Goal: Task Accomplishment & Management: Manage account settings

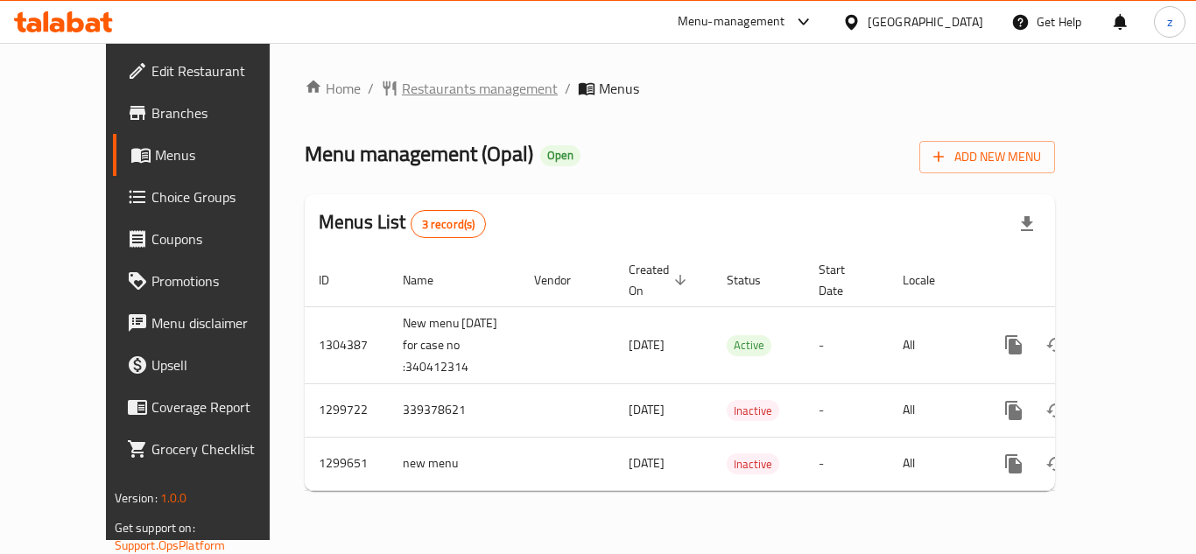
click at [402, 90] on span "Restaurants management" at bounding box center [480, 88] width 156 height 21
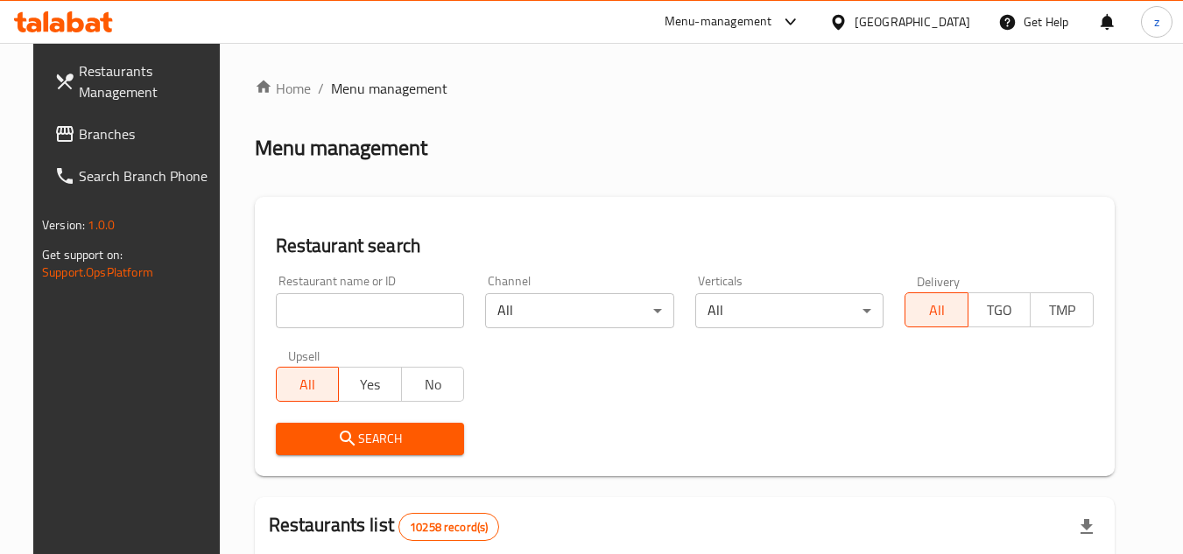
click at [79, 137] on span "Branches" at bounding box center [148, 133] width 138 height 21
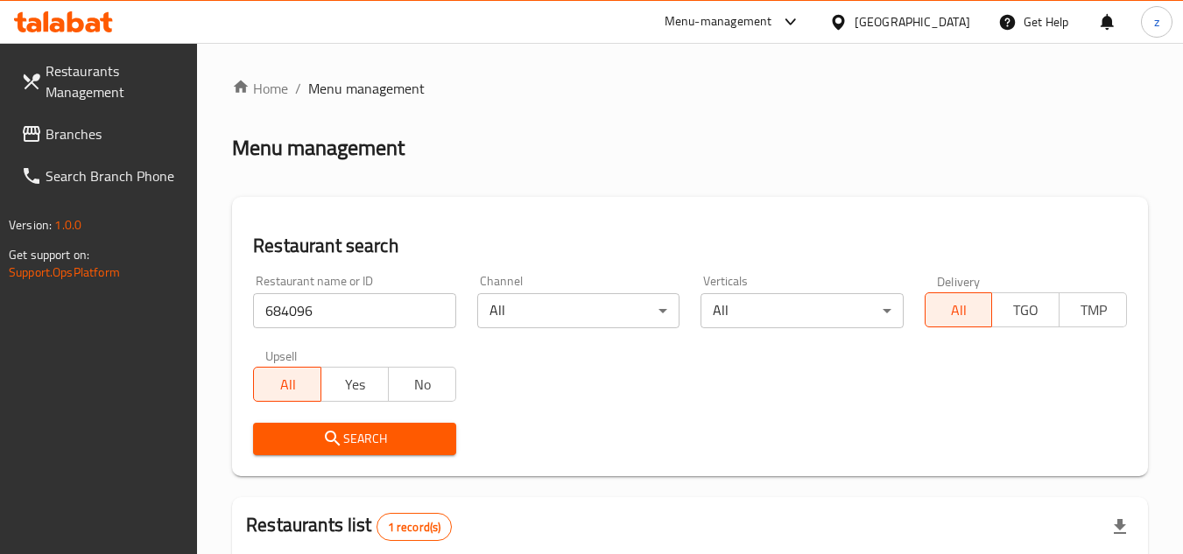
click at [82, 91] on span "Restaurants Management" at bounding box center [115, 81] width 138 height 42
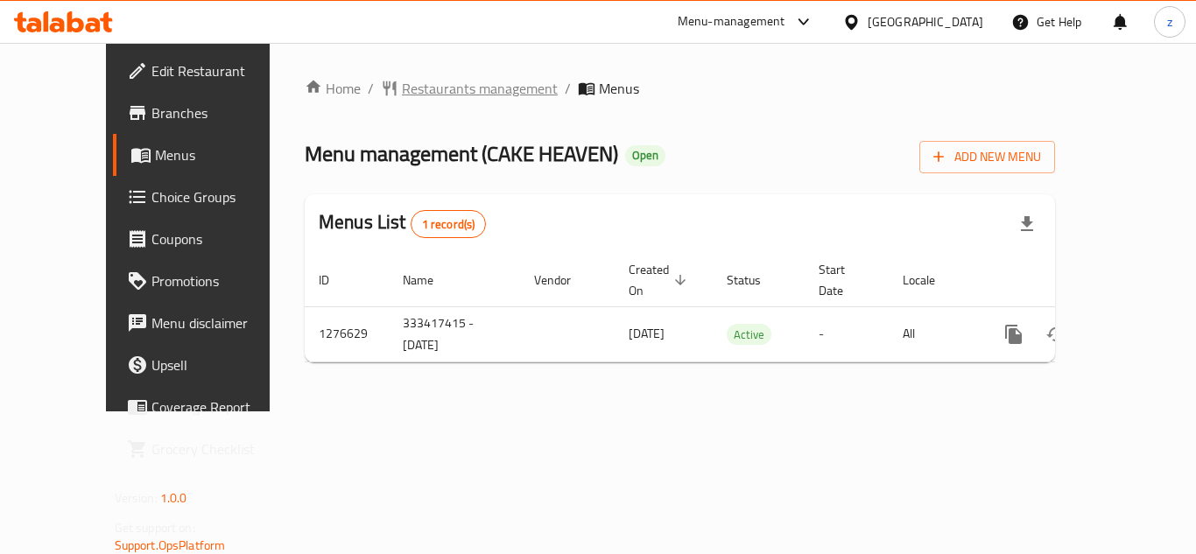
click at [410, 92] on span "Restaurants management" at bounding box center [480, 88] width 156 height 21
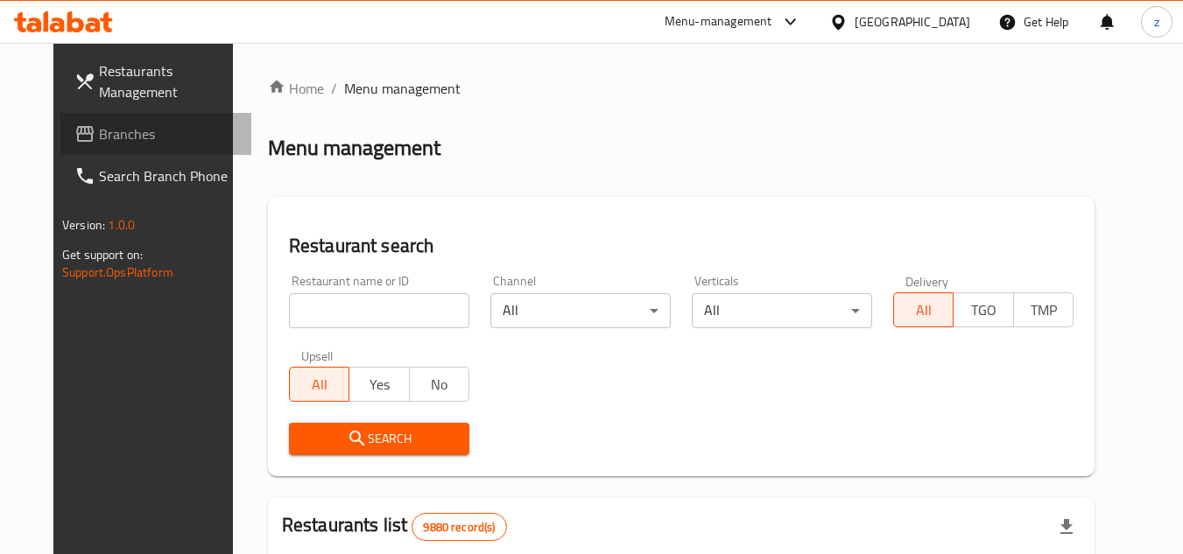
click at [99, 143] on span "Branches" at bounding box center [168, 133] width 138 height 21
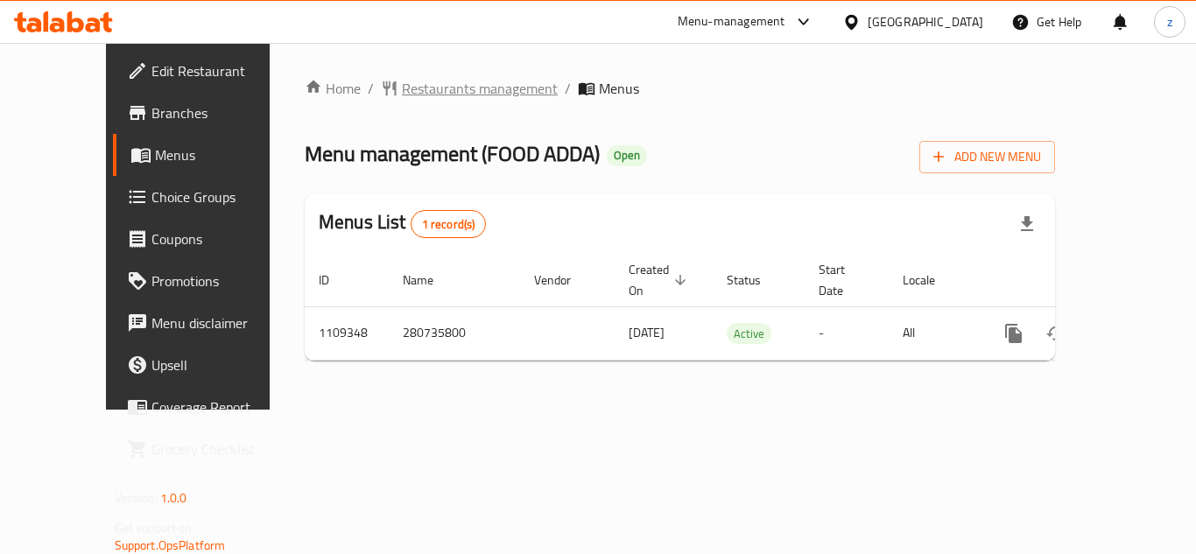
click at [402, 97] on span "Restaurants management" at bounding box center [480, 88] width 156 height 21
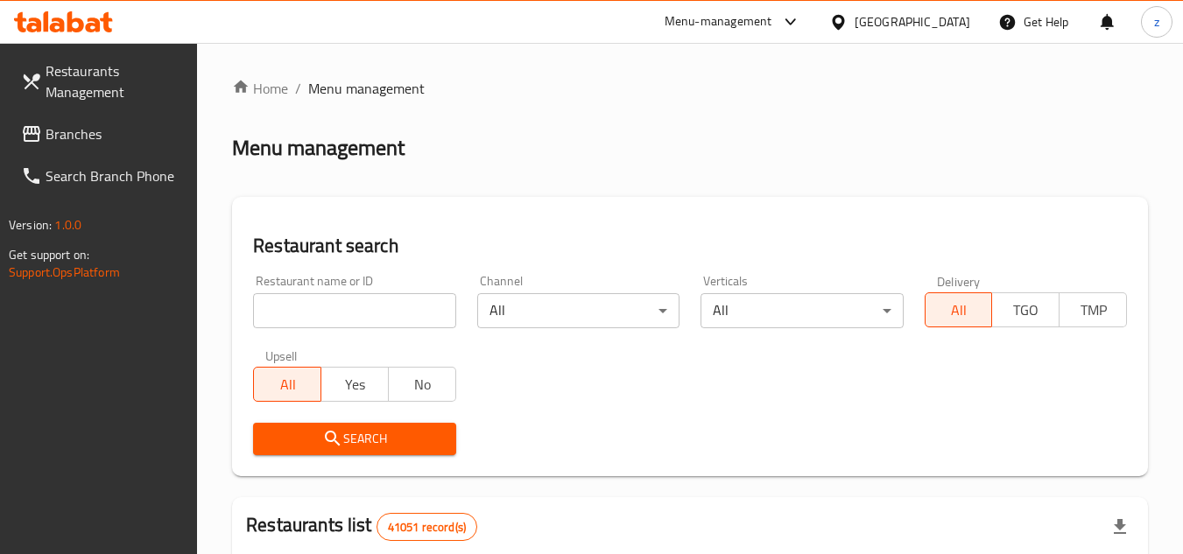
drag, startPoint x: 97, startPoint y: 134, endPoint x: 88, endPoint y: 134, distance: 9.6
click at [97, 134] on span "Branches" at bounding box center [115, 133] width 138 height 21
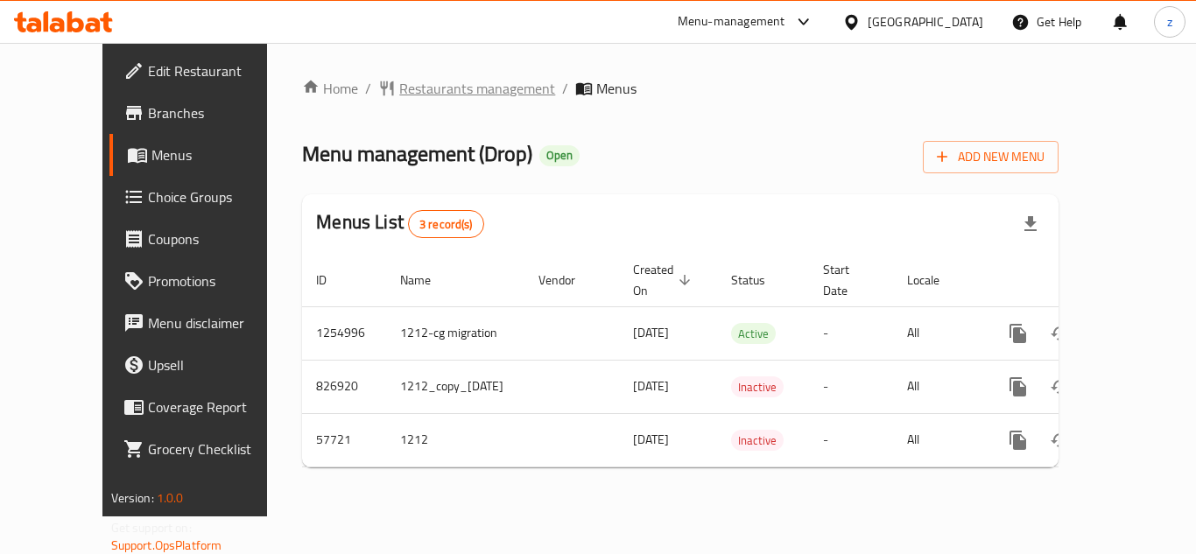
click at [436, 90] on span "Restaurants management" at bounding box center [477, 88] width 156 height 21
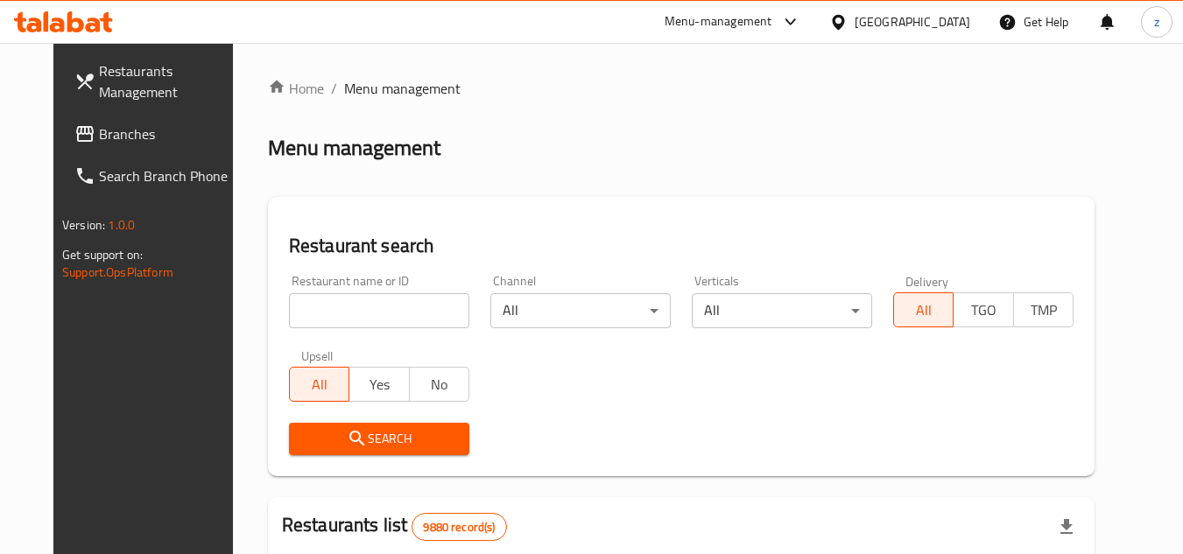
click at [99, 134] on span "Branches" at bounding box center [168, 133] width 138 height 21
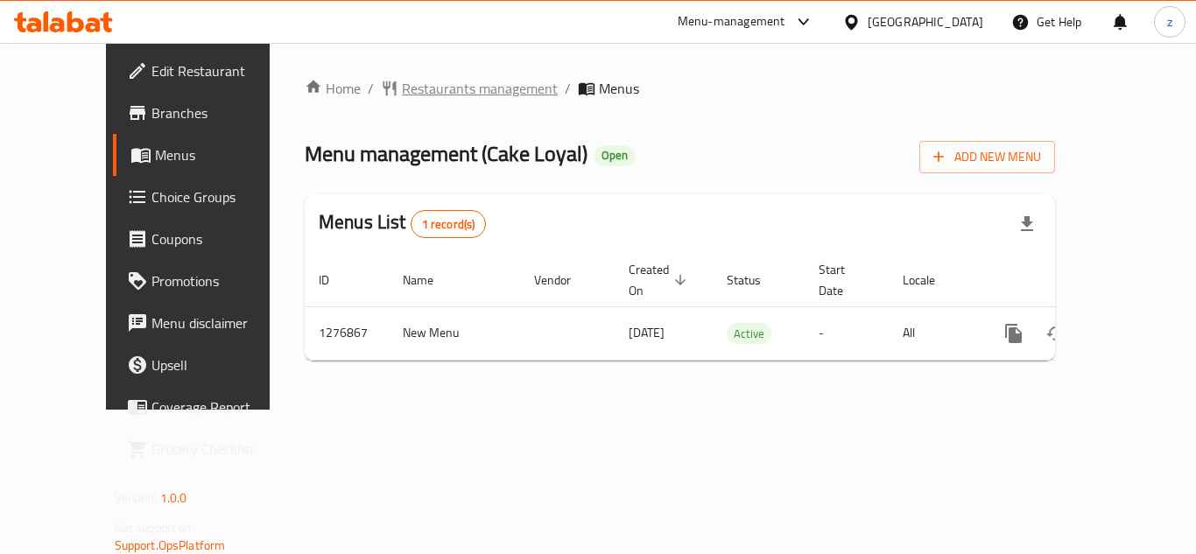
click at [415, 88] on span "Restaurants management" at bounding box center [480, 88] width 156 height 21
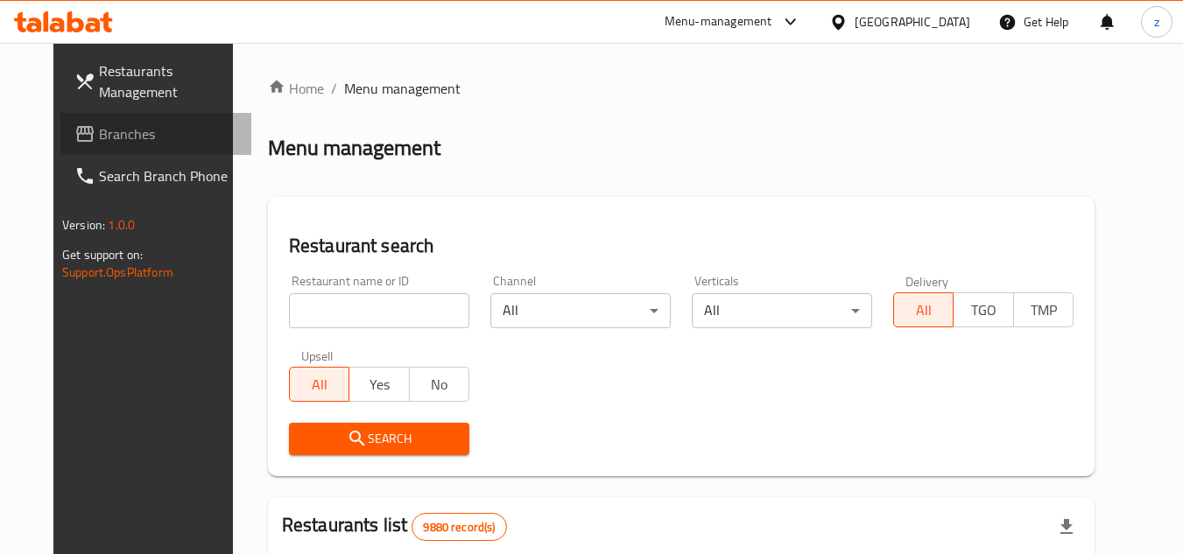
click at [99, 140] on span "Branches" at bounding box center [168, 133] width 138 height 21
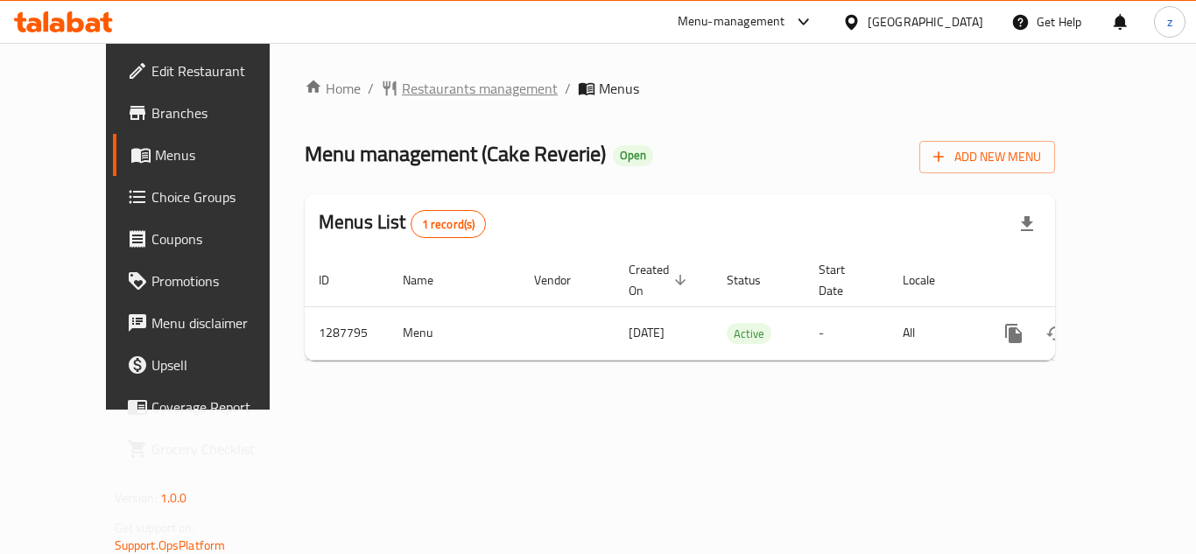
click at [427, 81] on span "Restaurants management" at bounding box center [480, 88] width 156 height 21
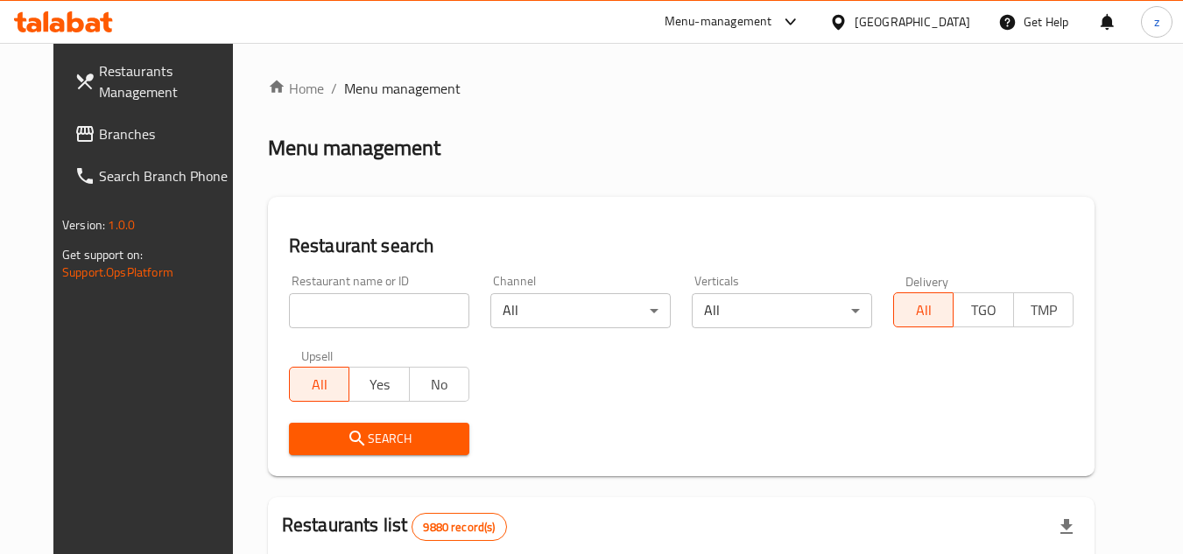
click at [99, 135] on span "Branches" at bounding box center [168, 133] width 138 height 21
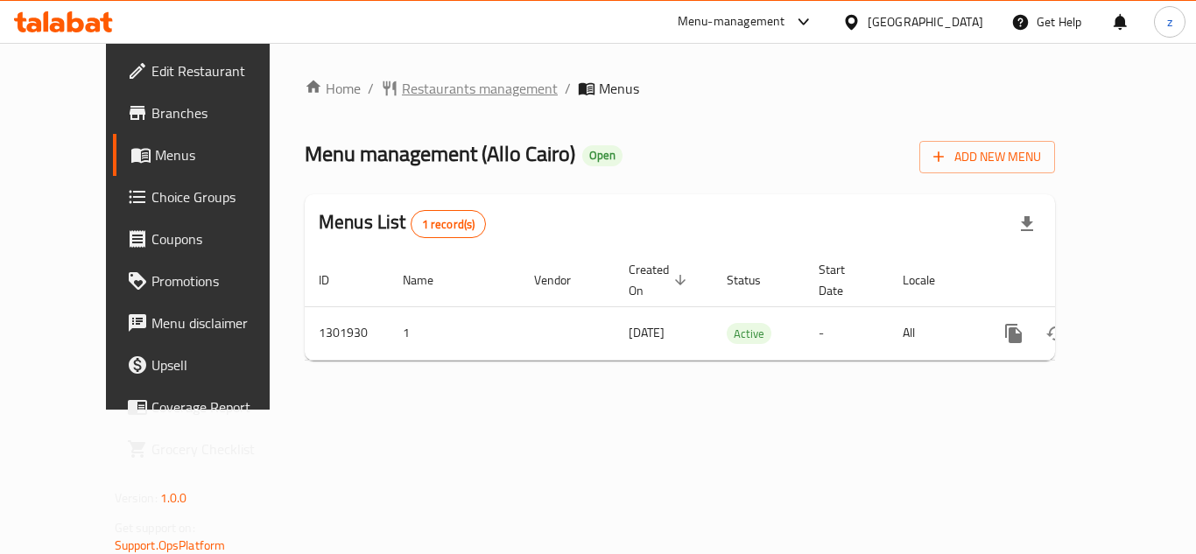
click at [415, 90] on span "Restaurants management" at bounding box center [480, 88] width 156 height 21
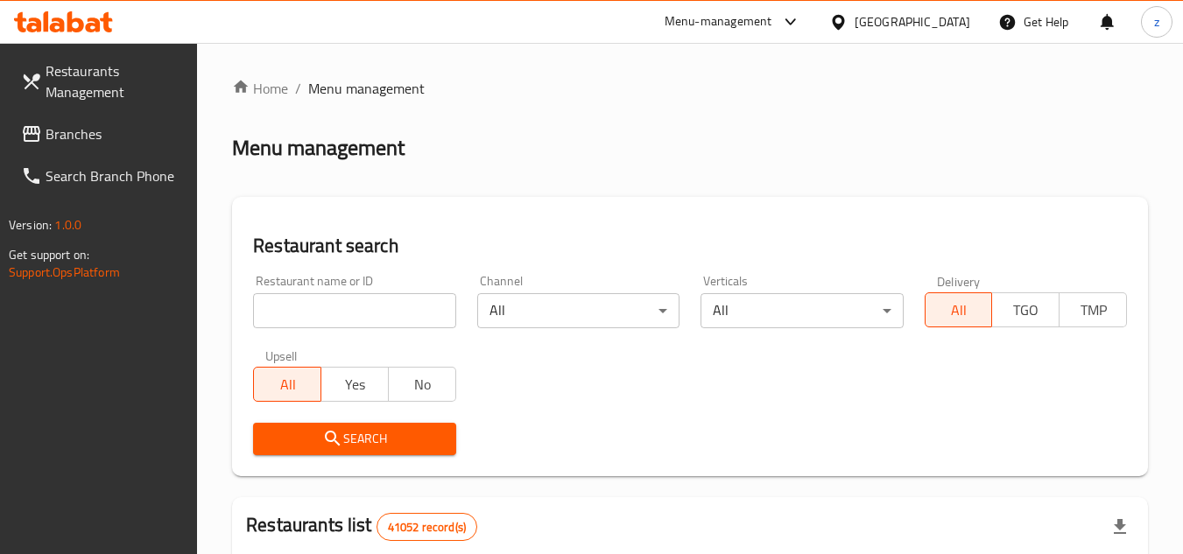
click at [64, 116] on link "Branches" at bounding box center [102, 134] width 191 height 42
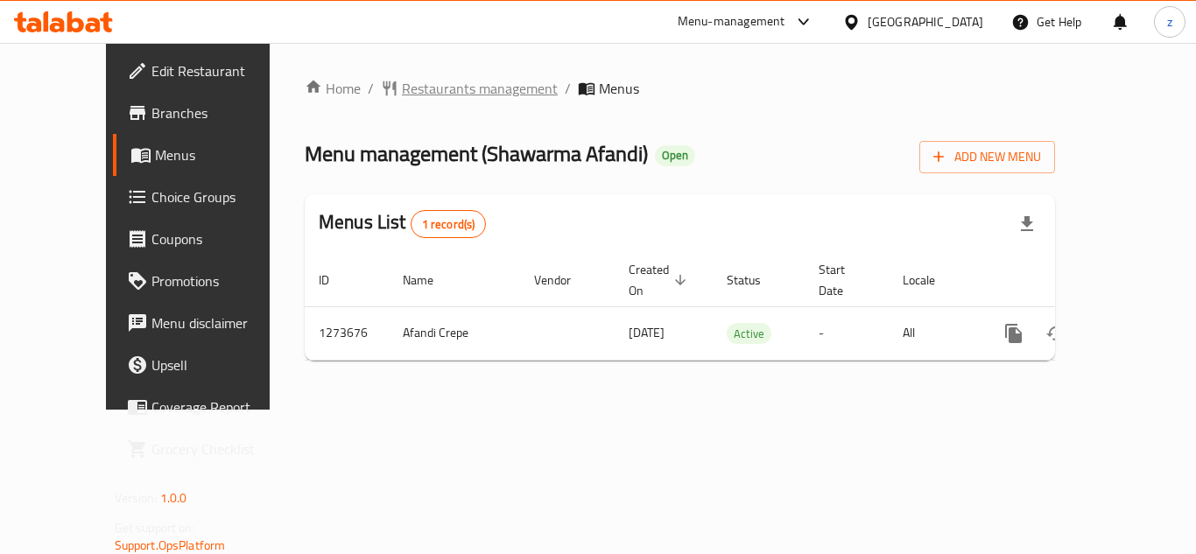
click at [402, 90] on span "Restaurants management" at bounding box center [480, 88] width 156 height 21
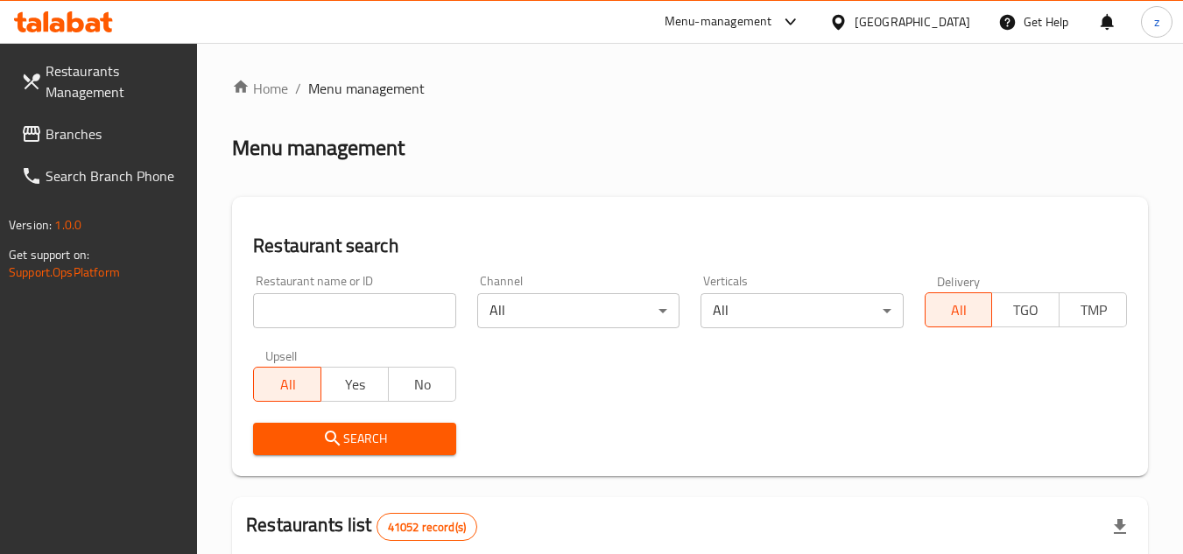
click at [50, 136] on span "Branches" at bounding box center [115, 133] width 138 height 21
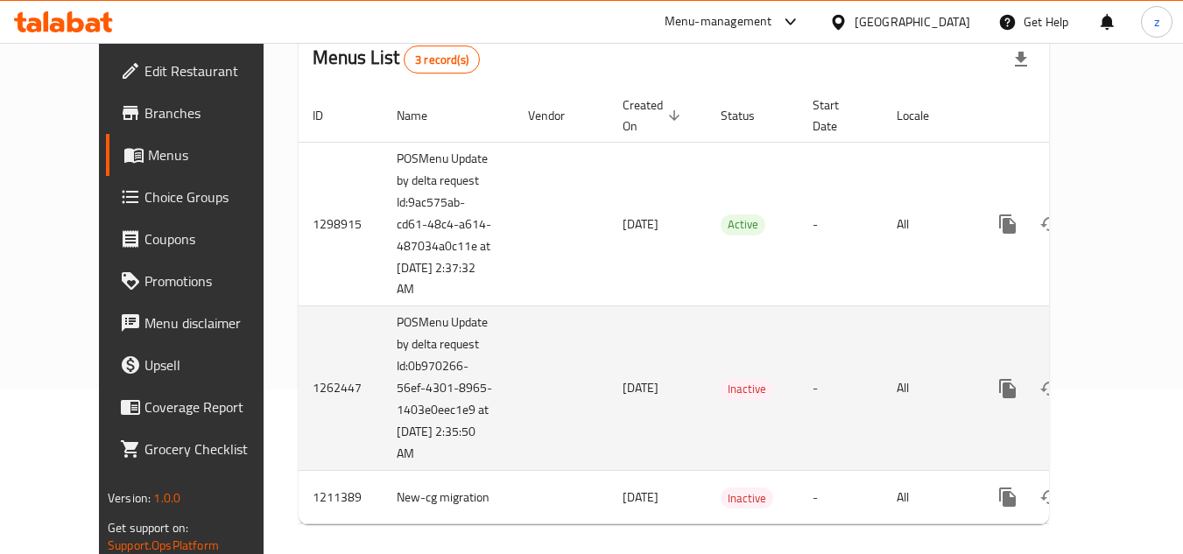
scroll to position [77, 0]
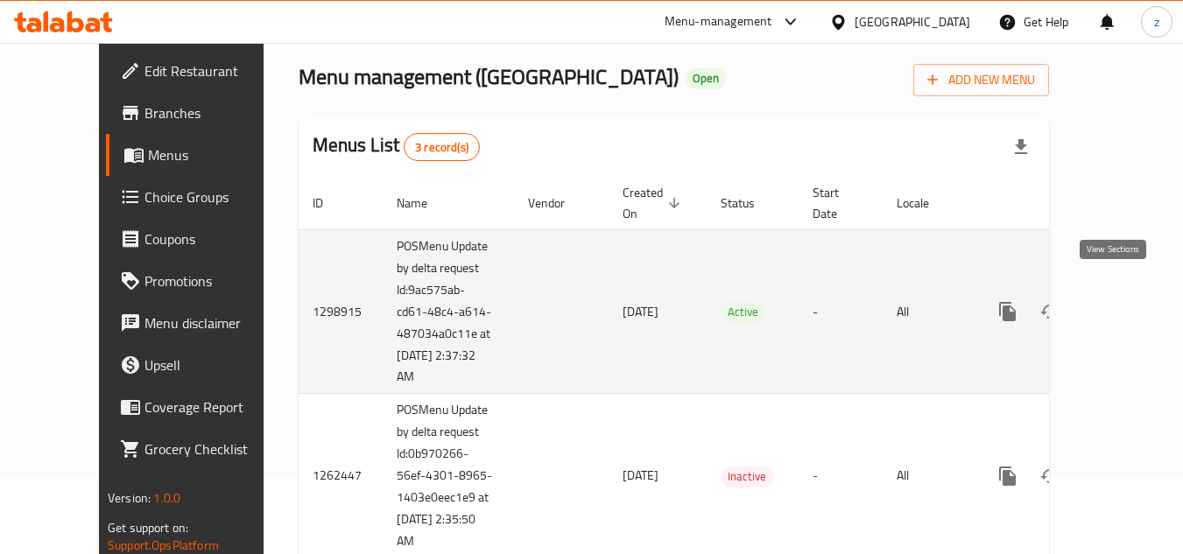
click at [1124, 301] on icon "enhanced table" at bounding box center [1134, 311] width 21 height 21
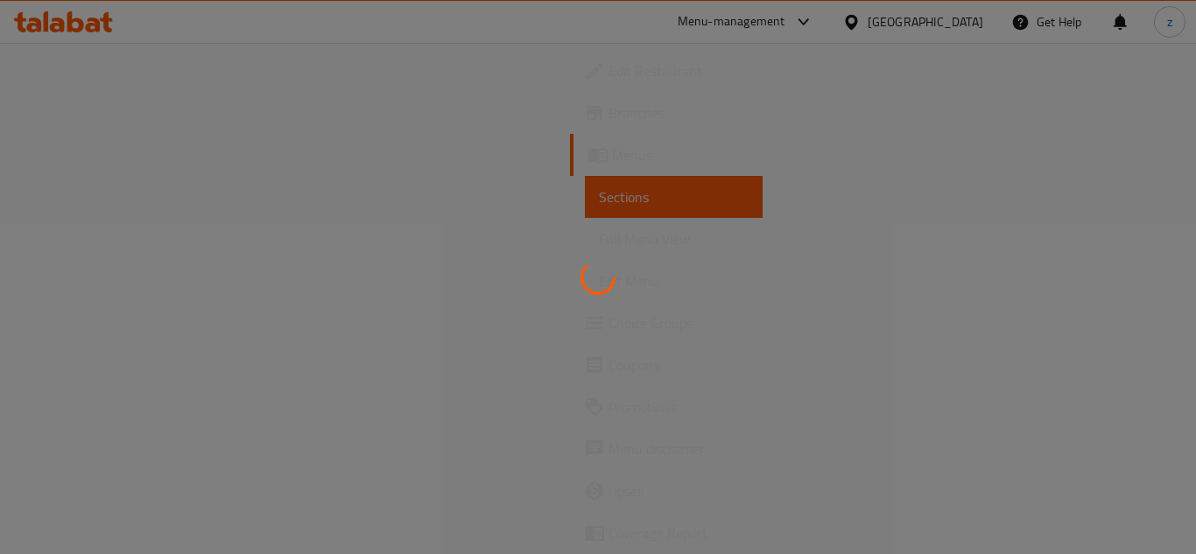
click at [68, 154] on div at bounding box center [598, 277] width 1196 height 554
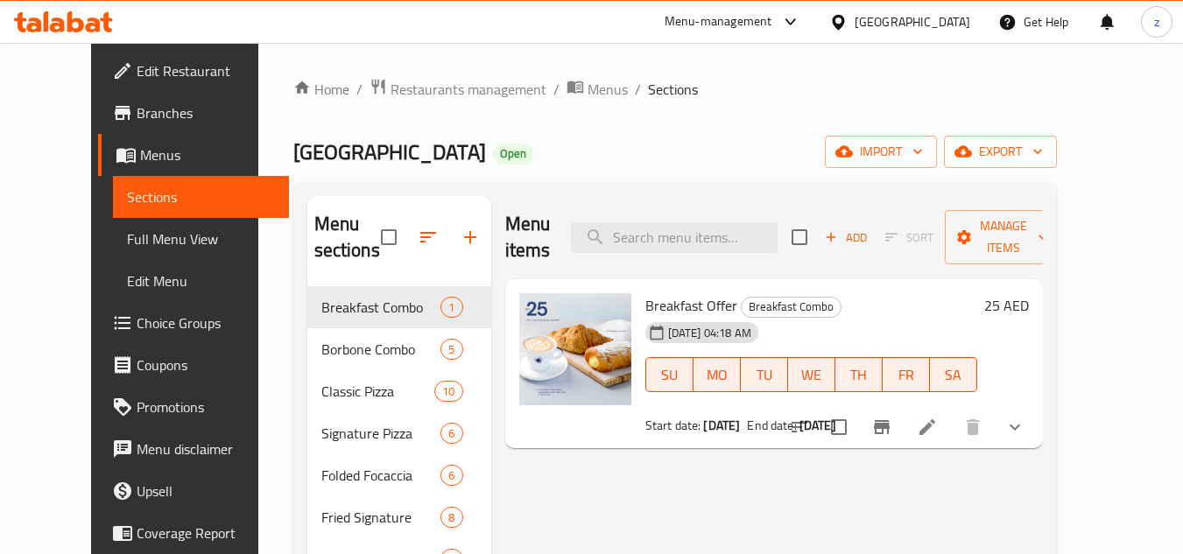
click at [140, 150] on span "Menus" at bounding box center [207, 154] width 135 height 21
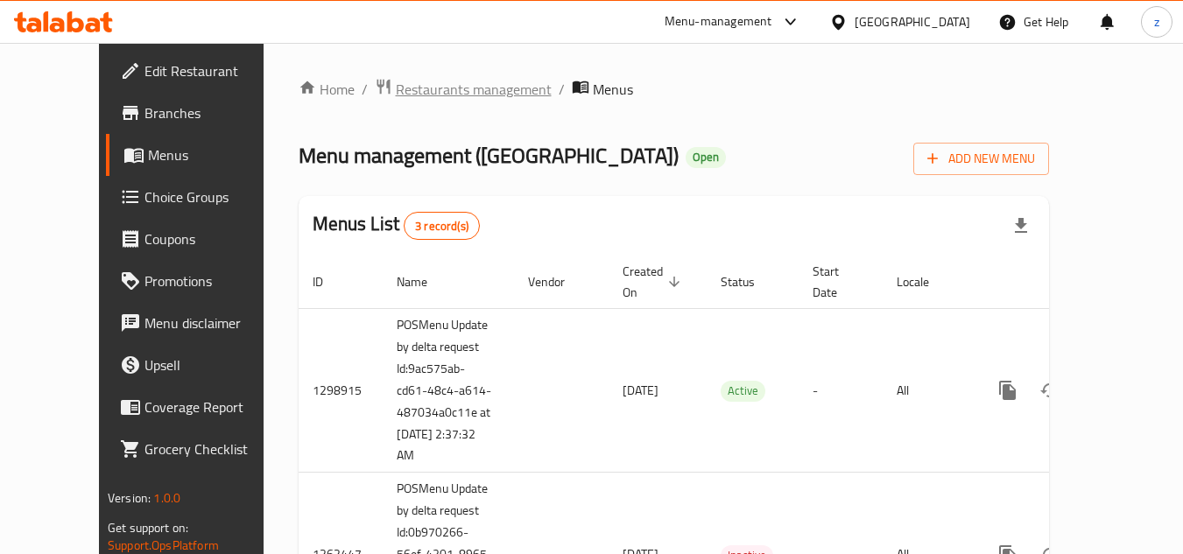
click at [396, 83] on span "Restaurants management" at bounding box center [474, 89] width 156 height 21
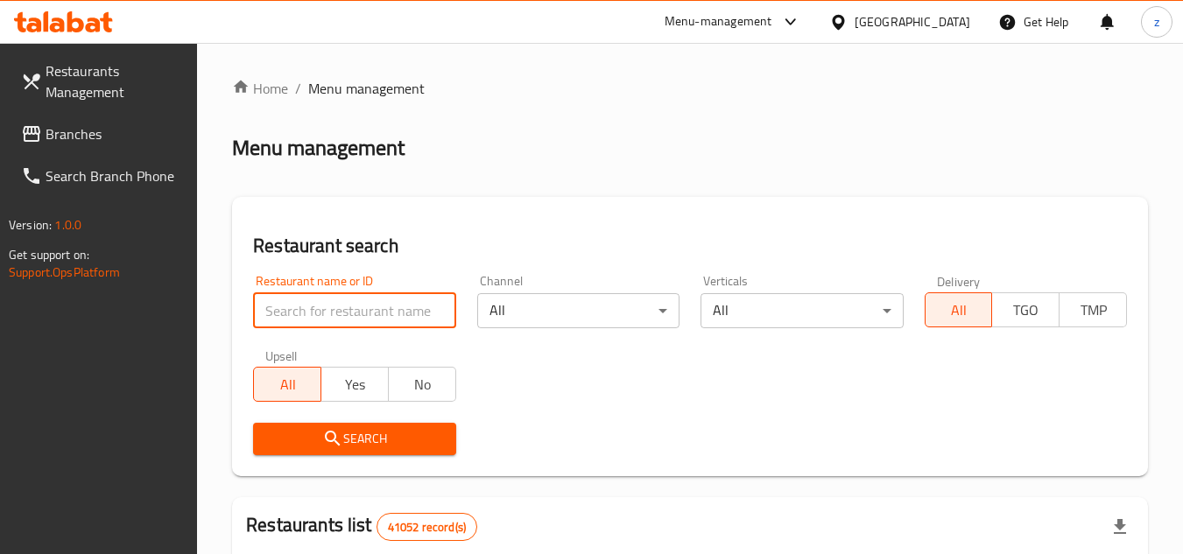
click at [310, 312] on input "search" at bounding box center [354, 310] width 202 height 35
paste input "26991"
type input "26991"
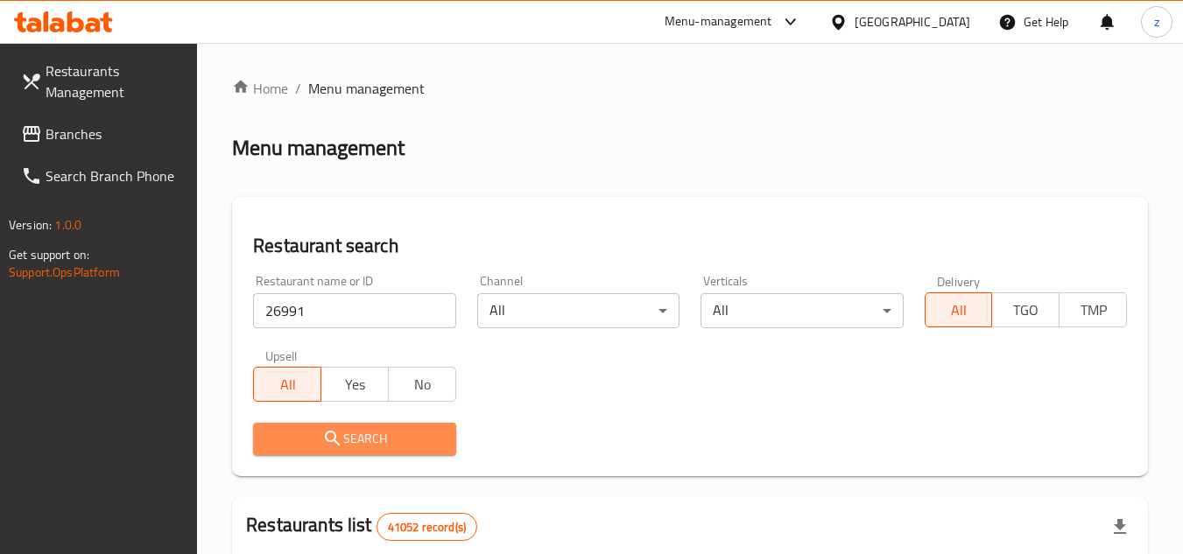
click at [304, 433] on span "Search" at bounding box center [354, 439] width 174 height 22
click at [304, 433] on div at bounding box center [591, 277] width 1183 height 554
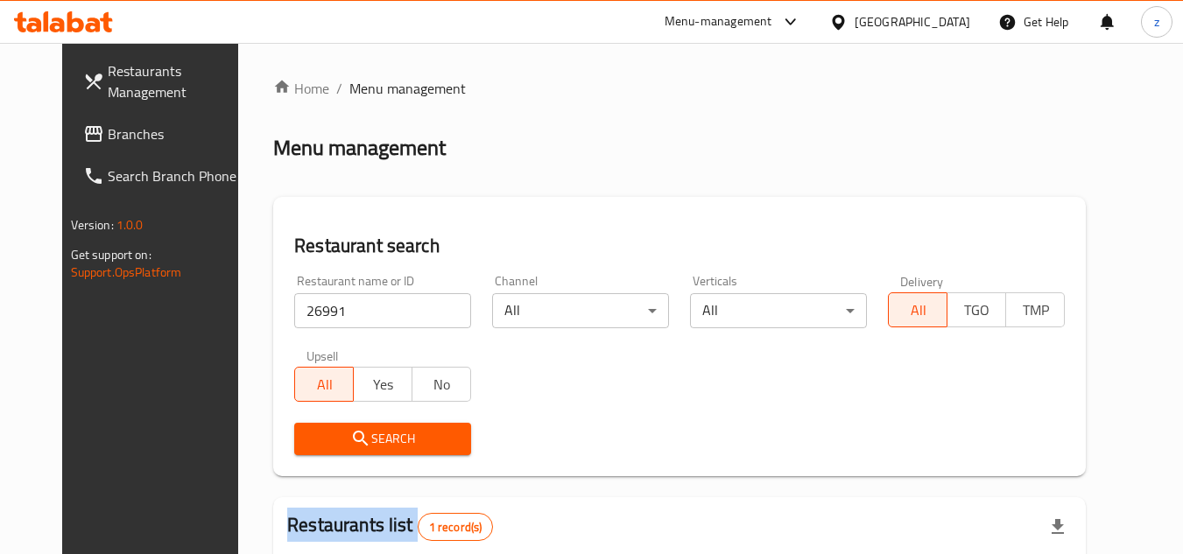
click at [108, 74] on span "Restaurants Management" at bounding box center [177, 81] width 138 height 42
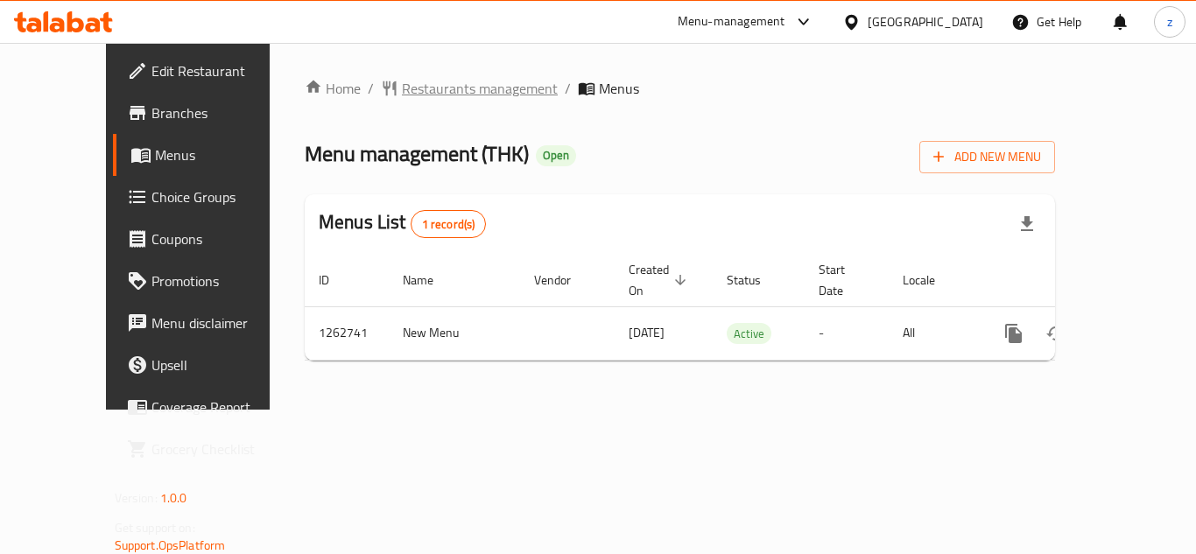
click at [405, 86] on span "Restaurants management" at bounding box center [480, 88] width 156 height 21
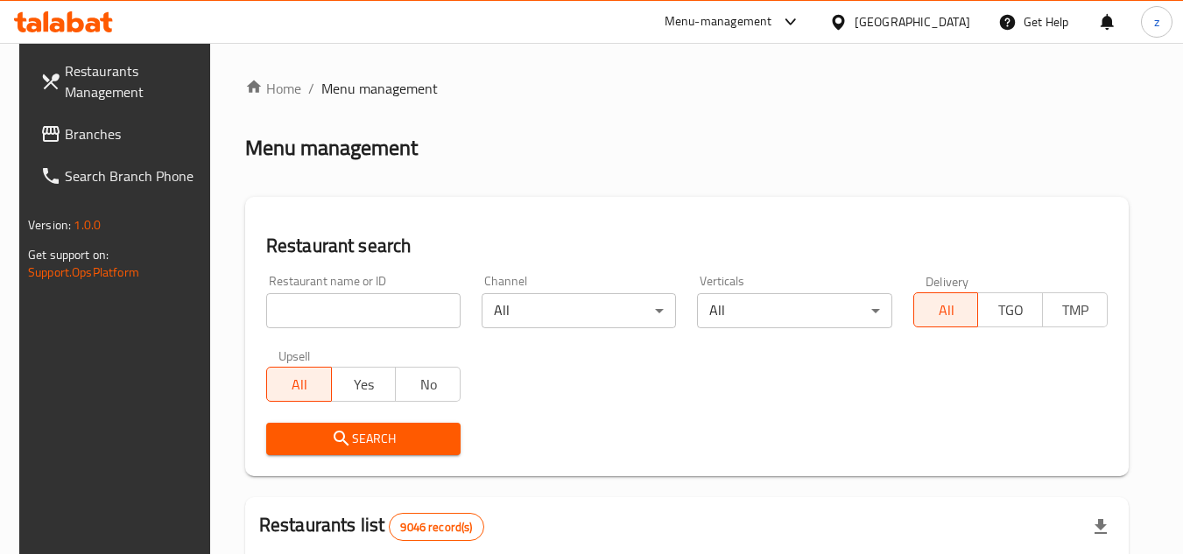
click at [88, 138] on span "Branches" at bounding box center [134, 133] width 138 height 21
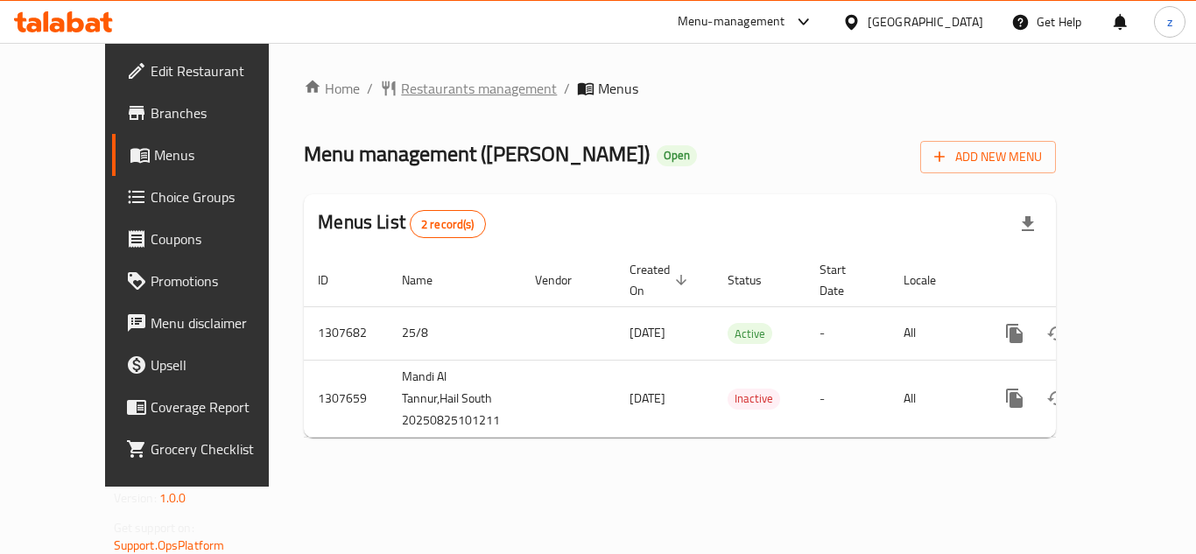
click at [401, 88] on span "Restaurants management" at bounding box center [479, 88] width 156 height 21
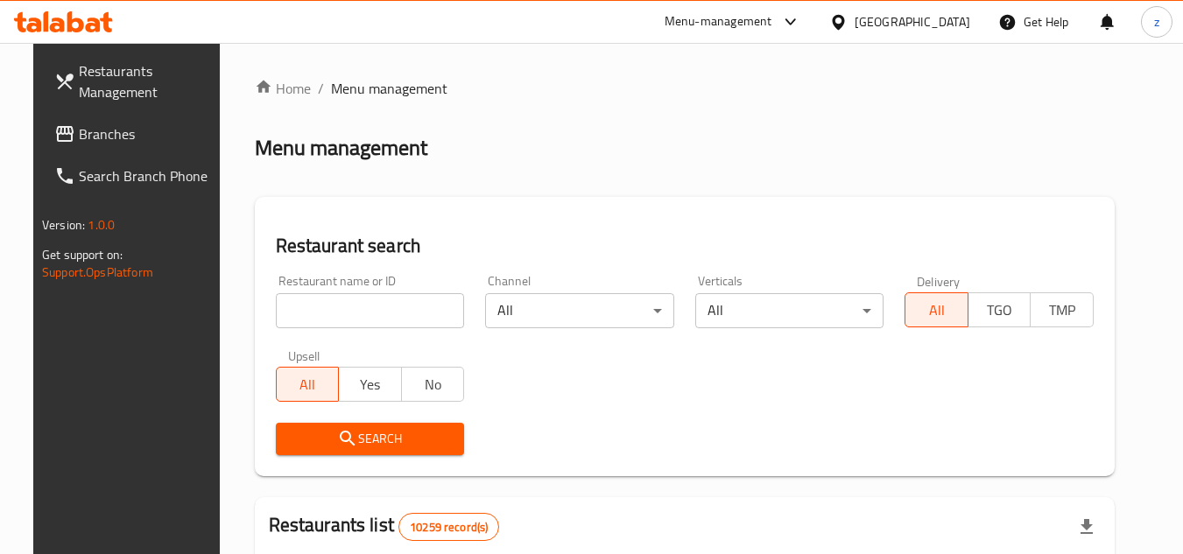
click at [79, 136] on span "Branches" at bounding box center [148, 133] width 138 height 21
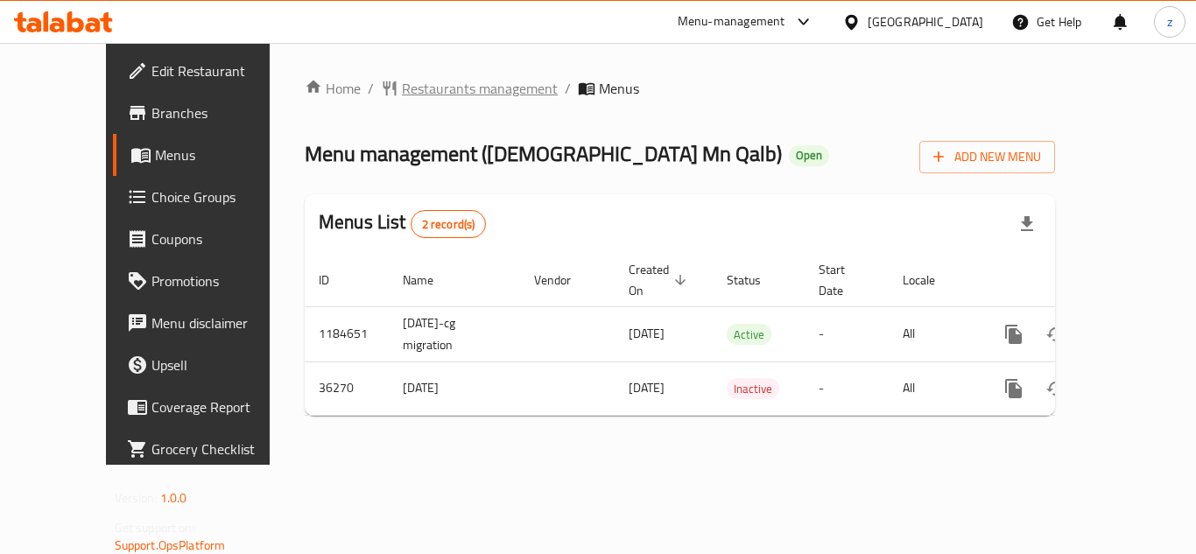
click at [402, 95] on span "Restaurants management" at bounding box center [480, 88] width 156 height 21
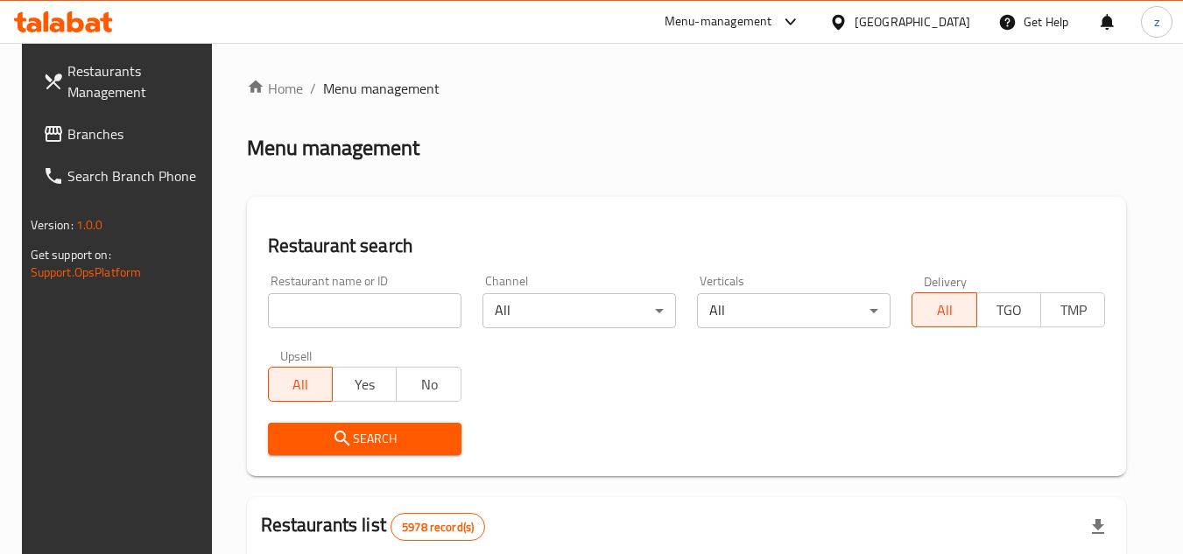
click at [67, 140] on span "Branches" at bounding box center [136, 133] width 138 height 21
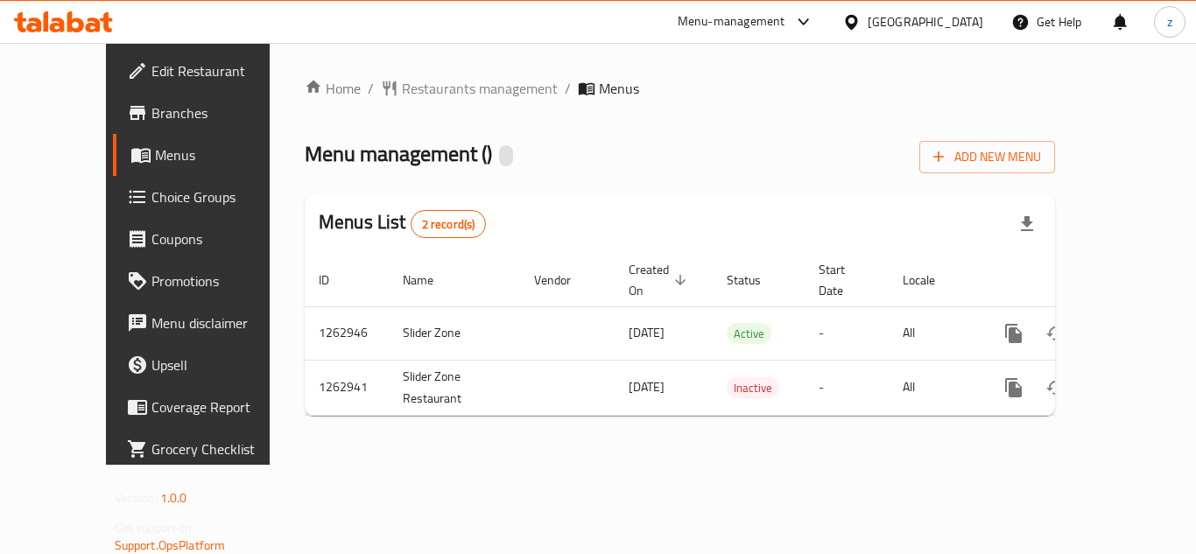
click at [113, 214] on link "Choice Groups" at bounding box center [209, 197] width 193 height 42
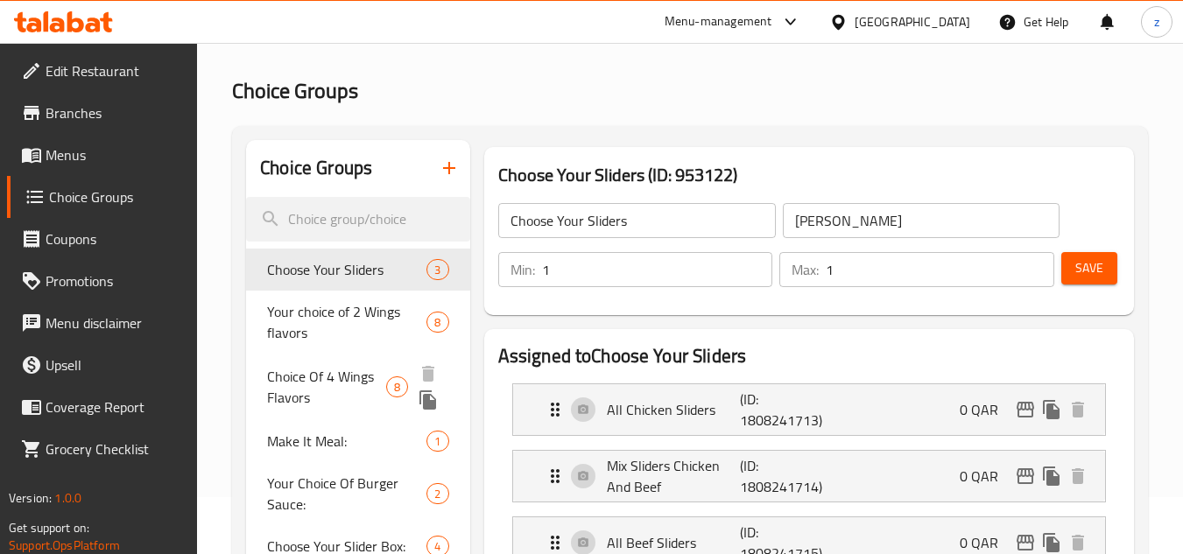
scroll to position [88, 0]
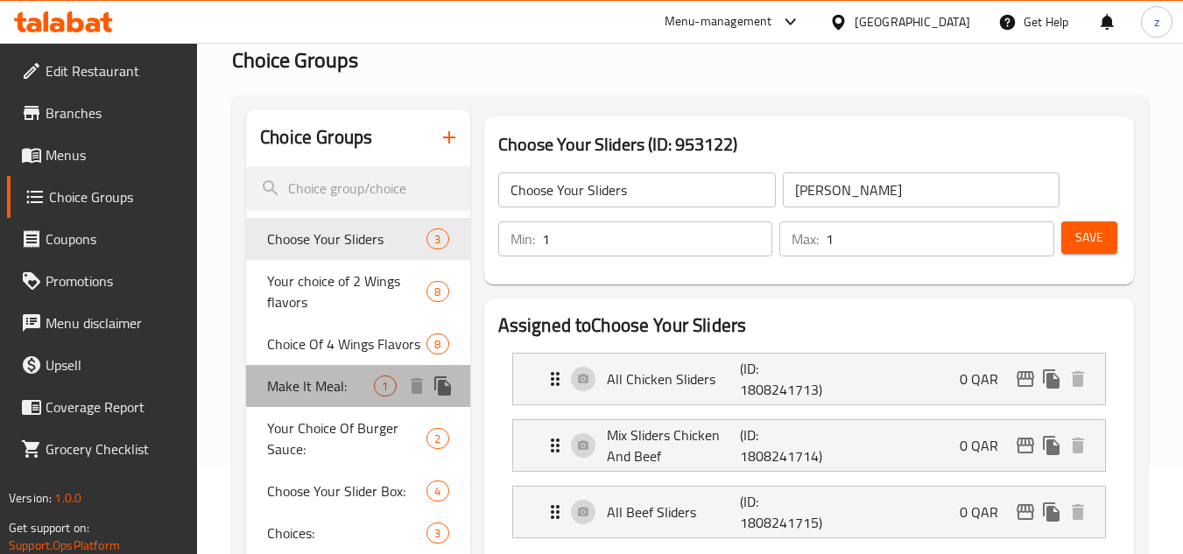
click at [298, 391] on span "Make It Meal:" at bounding box center [320, 386] width 107 height 21
type input "Make It Meal:"
type input "اصنعها وجبة:"
type input "0"
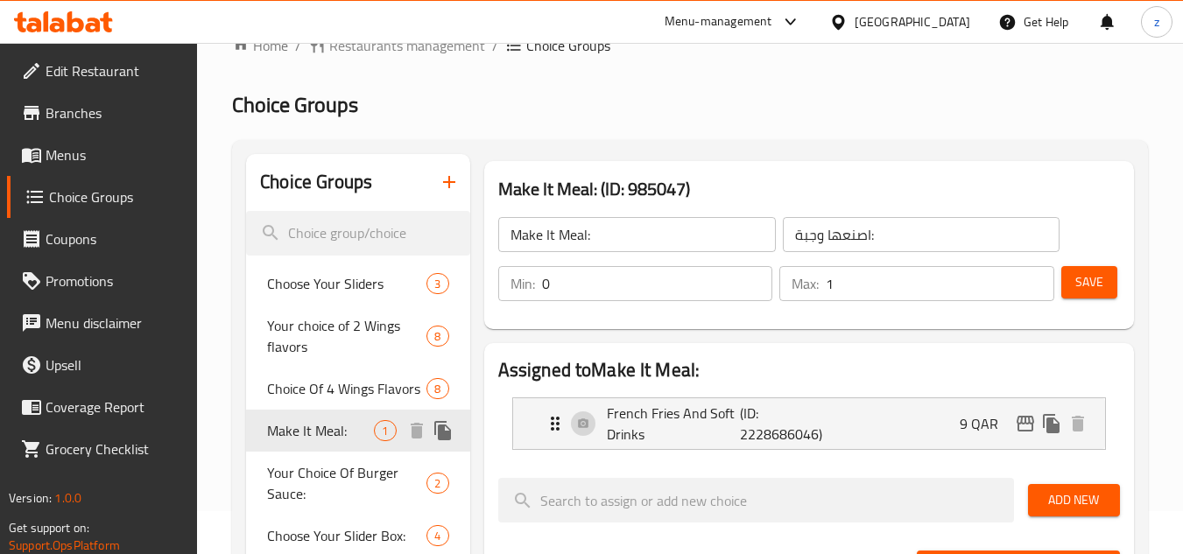
scroll to position [0, 0]
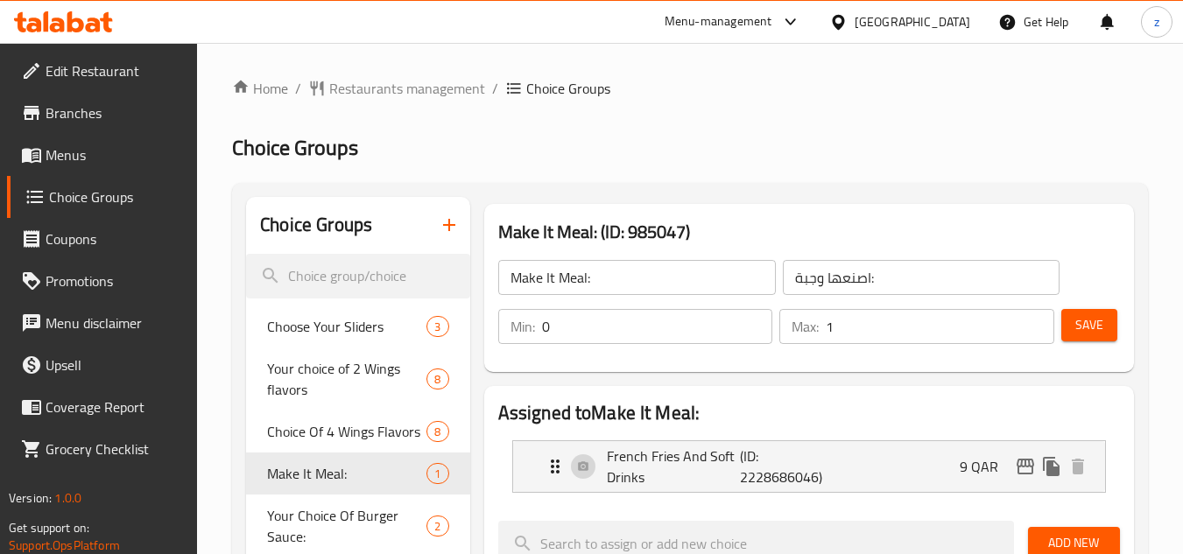
click at [105, 74] on span "Edit Restaurant" at bounding box center [115, 70] width 138 height 21
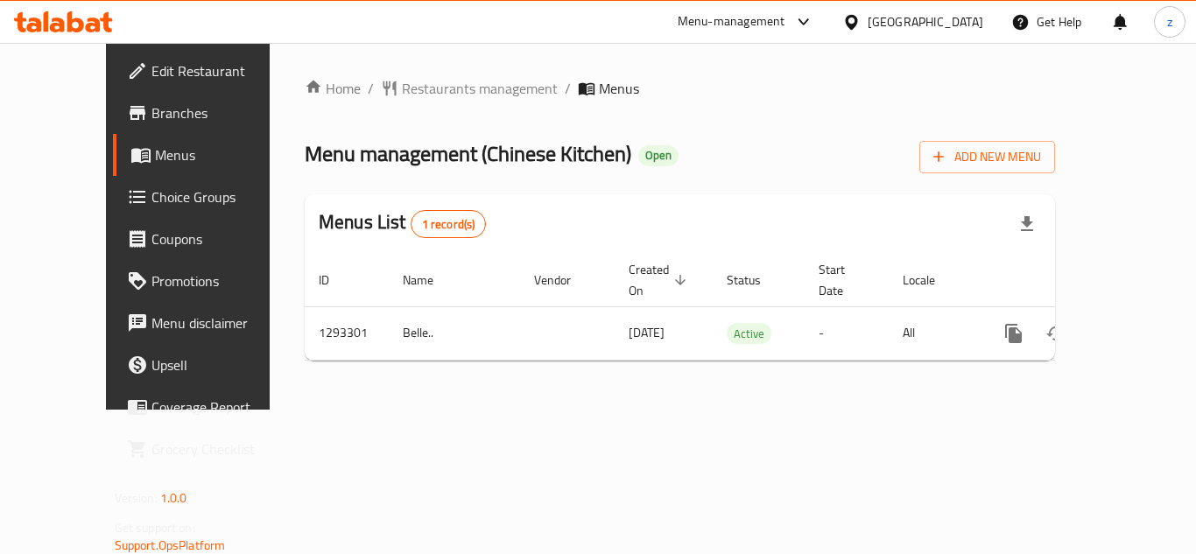
click at [402, 90] on span "Restaurants management" at bounding box center [480, 88] width 156 height 21
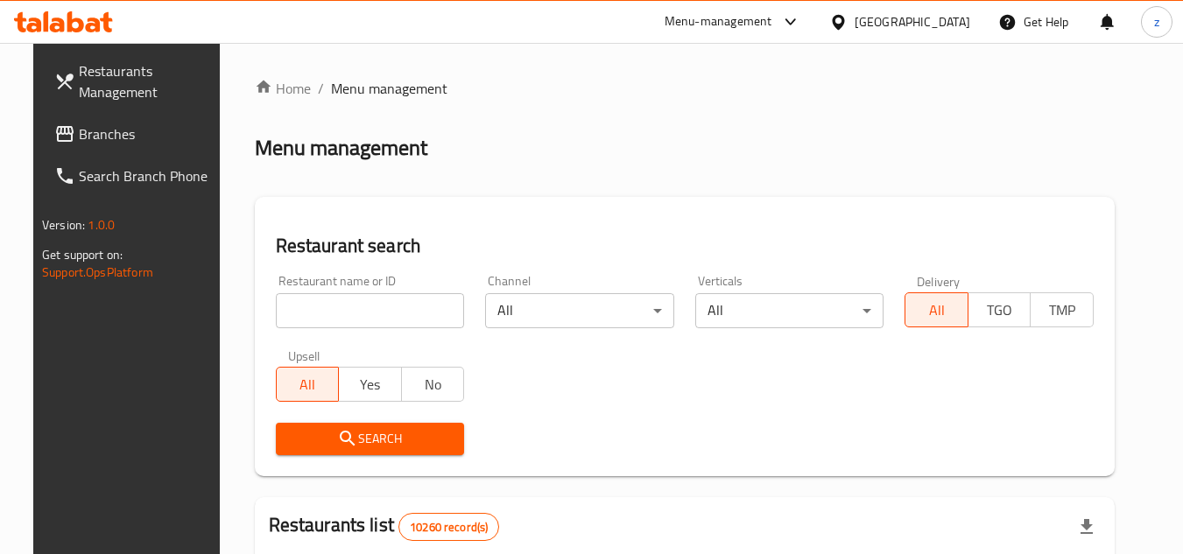
click at [79, 131] on span "Branches" at bounding box center [148, 133] width 138 height 21
